Goal: Transaction & Acquisition: Download file/media

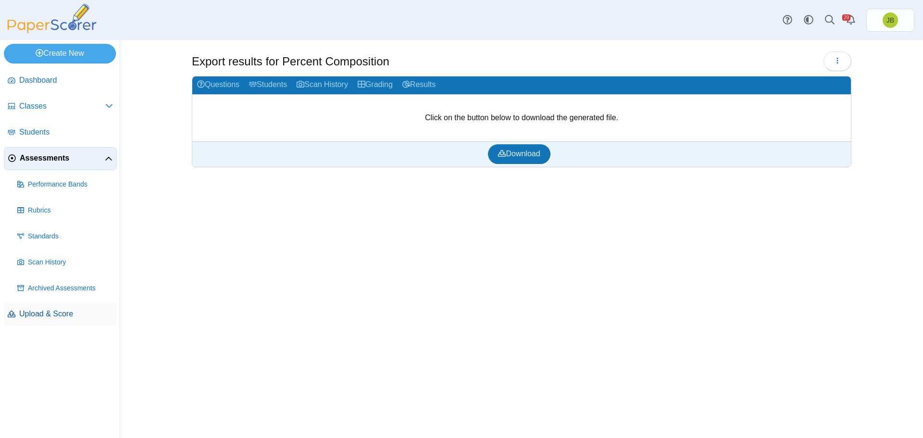
click at [42, 314] on span "Upload & Score" at bounding box center [66, 314] width 94 height 11
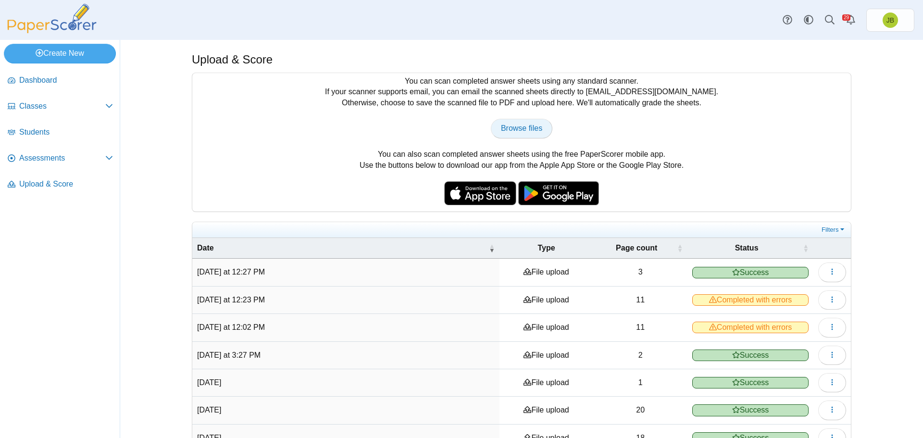
click at [513, 131] on span "Browse files" at bounding box center [521, 128] width 41 height 8
type input "**********"
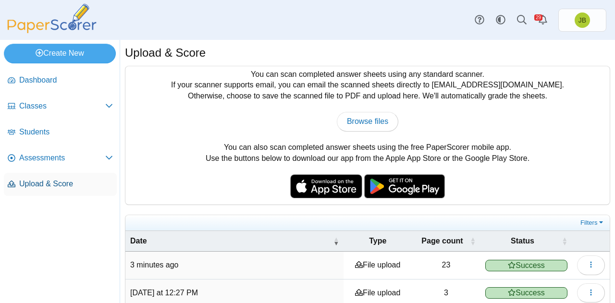
click at [70, 186] on span "Upload & Score" at bounding box center [66, 184] width 94 height 11
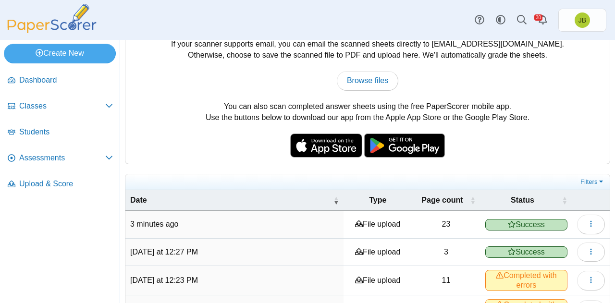
scroll to position [42, 0]
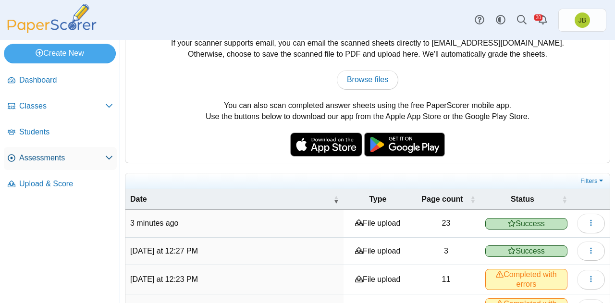
click at [57, 163] on span "Assessments" at bounding box center [62, 158] width 86 height 11
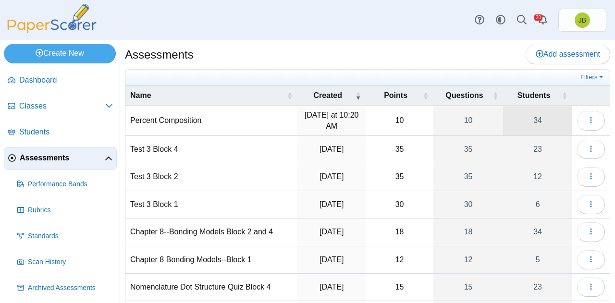
click at [546, 127] on link "34" at bounding box center [537, 120] width 69 height 29
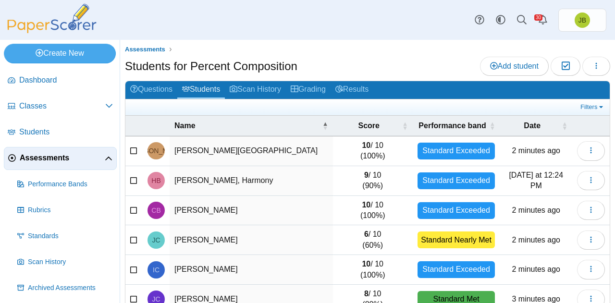
click at [588, 124] on tr "Name Score Performance band Date" at bounding box center [367, 126] width 485 height 21
click at [45, 151] on link "Assessments" at bounding box center [60, 158] width 113 height 23
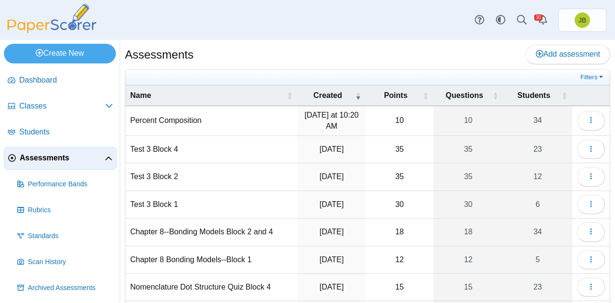
click at [49, 158] on span "Assessments" at bounding box center [62, 158] width 85 height 11
click at [588, 116] on icon "button" at bounding box center [592, 120] width 8 height 8
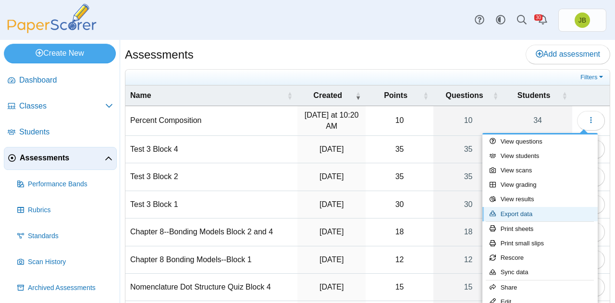
click at [516, 218] on link "Export data" at bounding box center [540, 214] width 115 height 14
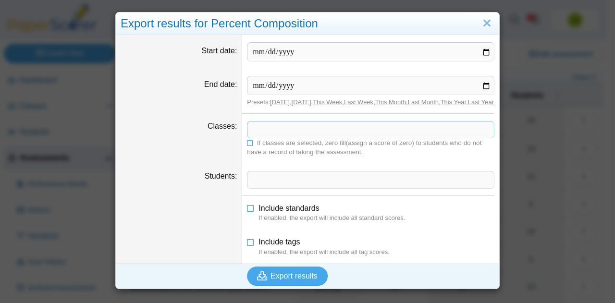
click at [271, 135] on span at bounding box center [371, 130] width 247 height 16
click at [286, 280] on span "Export results" at bounding box center [294, 276] width 47 height 8
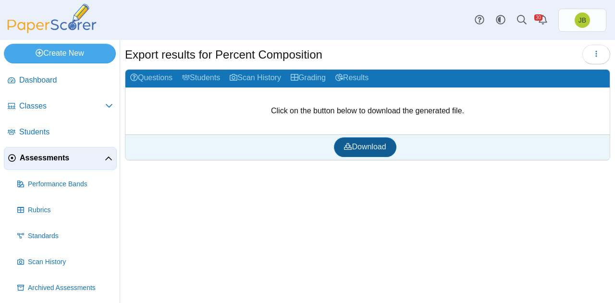
click at [384, 149] on span "Download" at bounding box center [365, 147] width 42 height 8
